Goal: Information Seeking & Learning: Learn about a topic

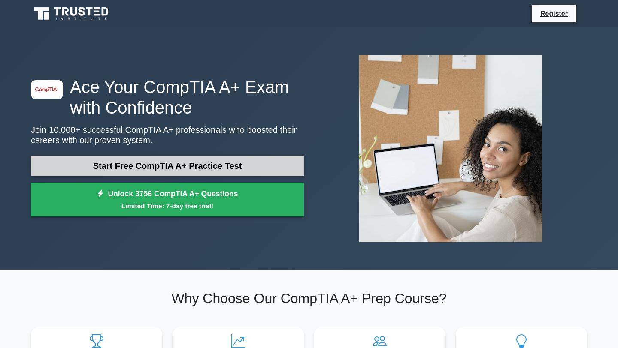
click at [188, 159] on link "Start Free CompTIA A+ Practice Test" at bounding box center [167, 166] width 273 height 21
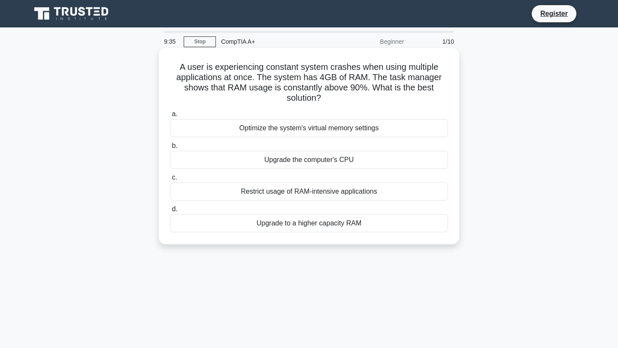
click at [343, 224] on div "Upgrade to a higher capacity RAM" at bounding box center [309, 224] width 278 height 18
click at [170, 212] on input "d. Upgrade to a higher capacity RAM" at bounding box center [170, 210] width 0 height 6
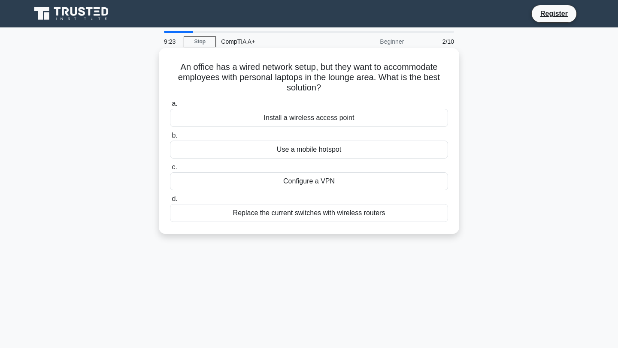
click at [414, 124] on div "Install a wireless access point" at bounding box center [309, 118] width 278 height 18
click at [170, 107] on input "a. Install a wireless access point" at bounding box center [170, 104] width 0 height 6
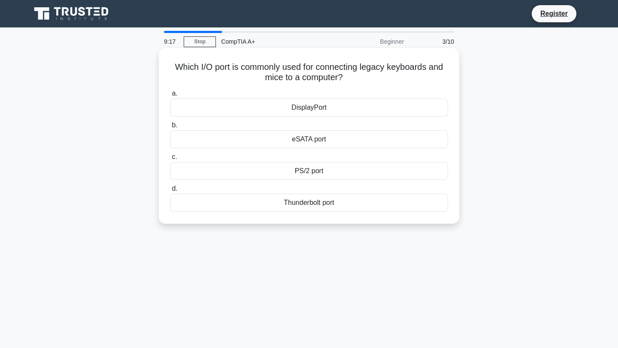
click at [320, 174] on div "PS/2 port" at bounding box center [309, 171] width 278 height 18
click at [170, 160] on input "c. PS/2 port" at bounding box center [170, 157] width 0 height 6
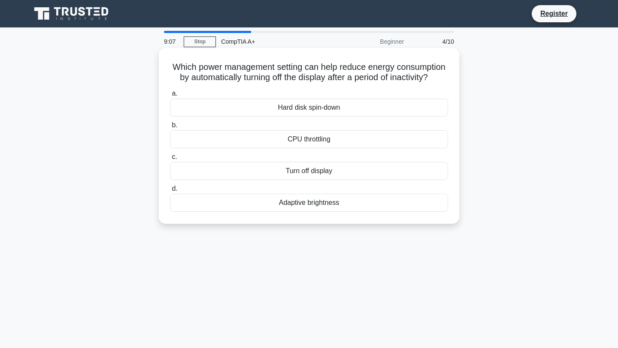
click at [313, 174] on div "Turn off display" at bounding box center [309, 171] width 278 height 18
click at [170, 160] on input "c. Turn off display" at bounding box center [170, 157] width 0 height 6
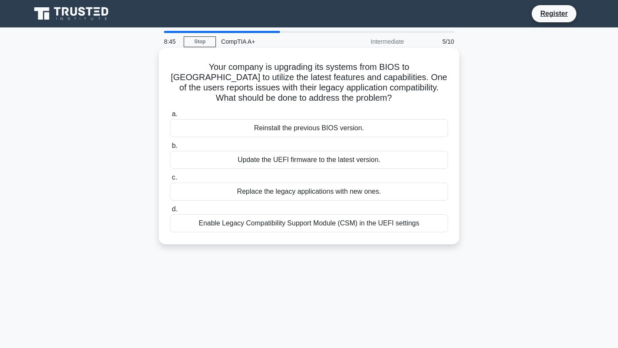
click at [316, 225] on div "Enable Legacy Compatibility Support Module (CSM) in the UEFI settings" at bounding box center [309, 224] width 278 height 18
click at [170, 212] on input "d. Enable Legacy Compatibility Support Module (CSM) in the UEFI settings" at bounding box center [170, 210] width 0 height 6
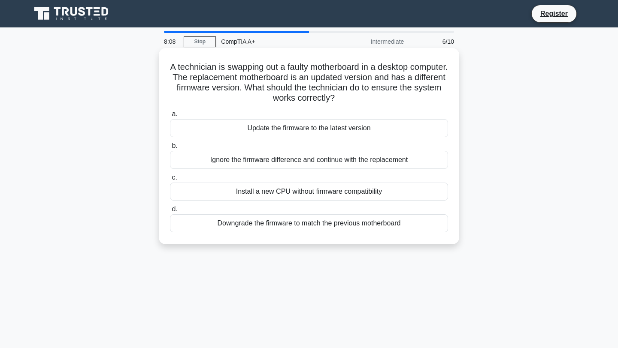
click at [299, 128] on div "Update the firmware to the latest version" at bounding box center [309, 128] width 278 height 18
click at [170, 117] on input "a. Update the firmware to the latest version" at bounding box center [170, 115] width 0 height 6
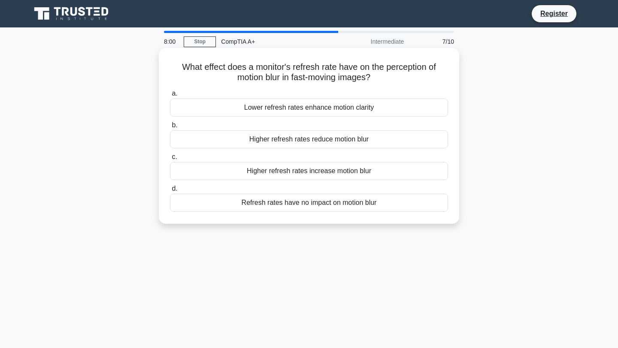
click at [339, 142] on div "Higher refresh rates reduce motion blur" at bounding box center [309, 139] width 278 height 18
click at [170, 128] on input "b. Higher refresh rates reduce motion blur" at bounding box center [170, 126] width 0 height 6
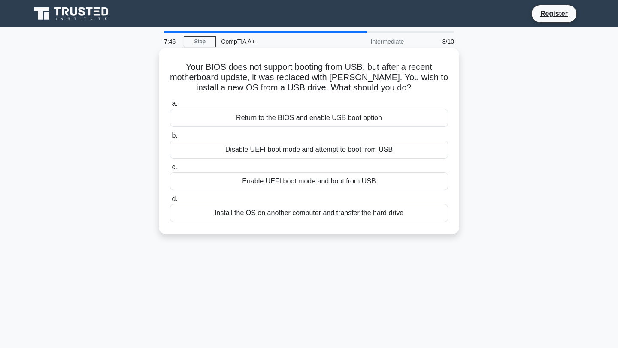
click at [309, 120] on div "Return to the BIOS and enable USB boot option" at bounding box center [309, 118] width 278 height 18
click at [170, 107] on input "a. Return to the BIOS and enable USB boot option" at bounding box center [170, 104] width 0 height 6
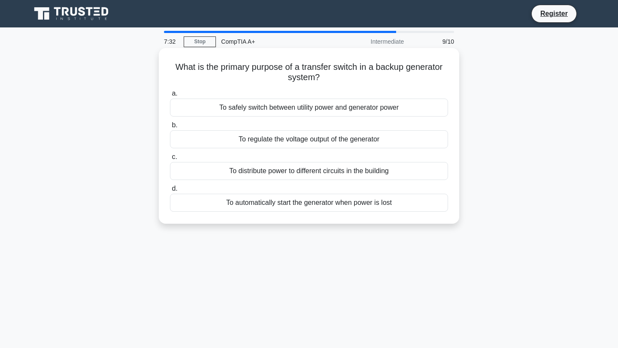
click at [319, 203] on div "To automatically start the generator when power is lost" at bounding box center [309, 203] width 278 height 18
click at [170, 192] on input "d. To automatically start the generator when power is lost" at bounding box center [170, 189] width 0 height 6
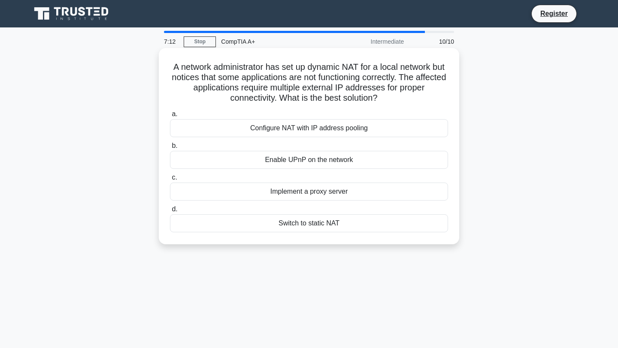
click at [307, 131] on div "Configure NAT with IP address pooling" at bounding box center [309, 128] width 278 height 18
click at [170, 117] on input "a. Configure NAT with IP address pooling" at bounding box center [170, 115] width 0 height 6
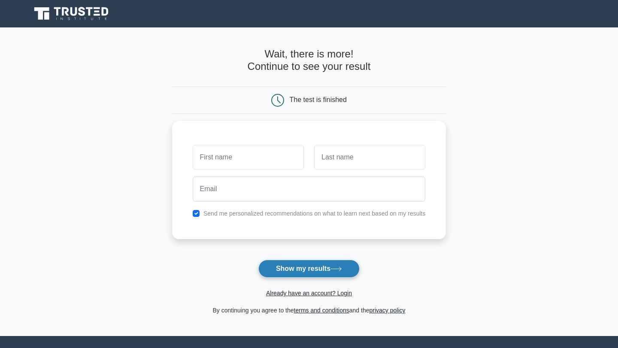
click at [334, 269] on icon at bounding box center [336, 269] width 12 height 5
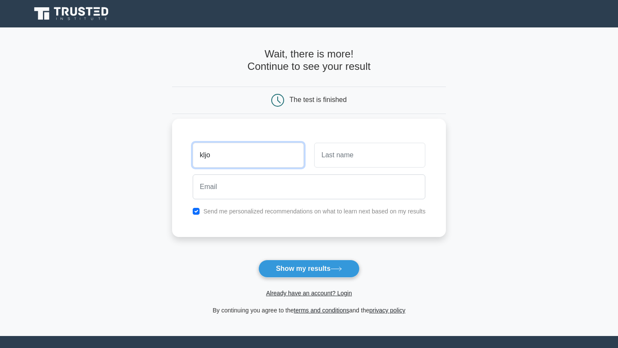
type input "kljo"
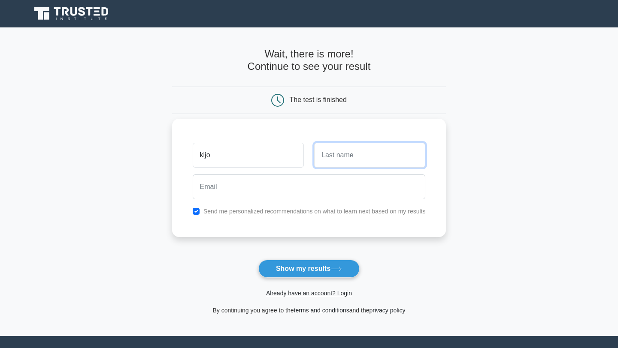
click at [341, 152] on input "text" at bounding box center [369, 155] width 111 height 25
type input "jnk"
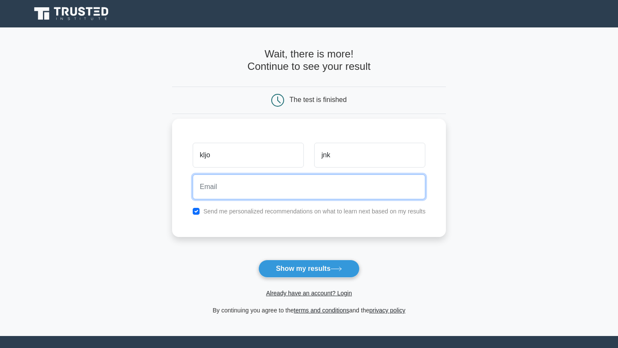
click at [325, 182] on input "email" at bounding box center [309, 187] width 233 height 25
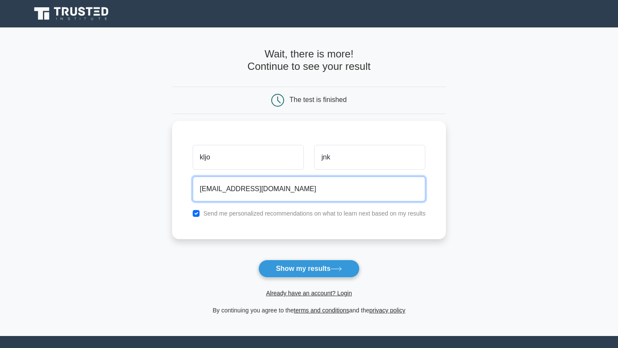
type input "kjjhjk@outlook.com"
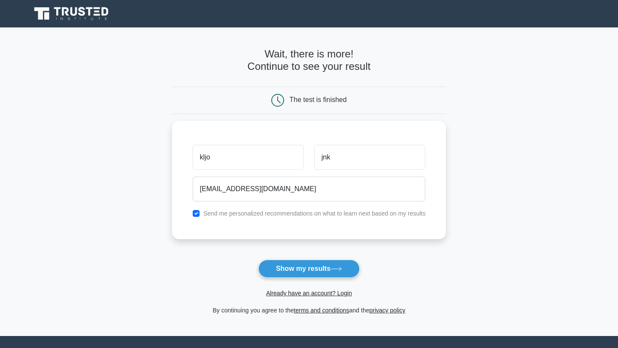
click at [336, 270] on icon at bounding box center [336, 269] width 12 height 5
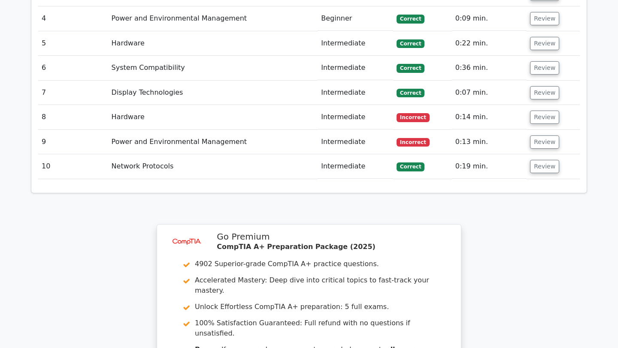
scroll to position [1023, 0]
